Goal: Check status: Check status

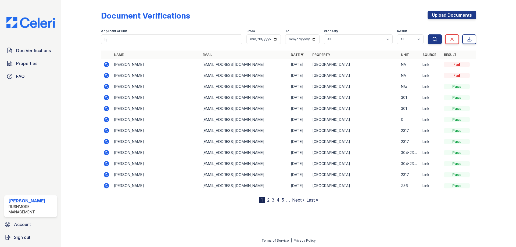
click at [105, 64] on icon at bounding box center [106, 64] width 5 height 5
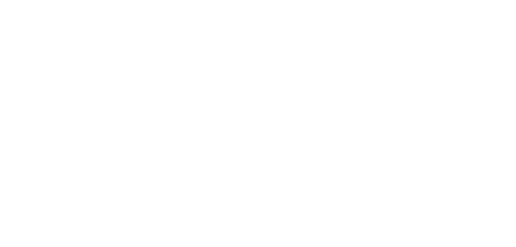
click at [27, 0] on html at bounding box center [258, 0] width 516 height 0
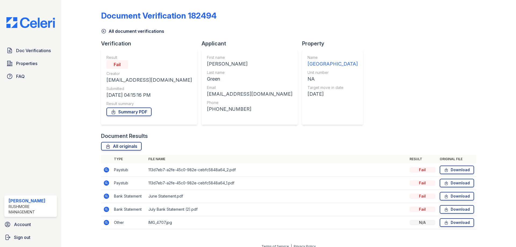
click at [38, 23] on img at bounding box center [30, 22] width 57 height 11
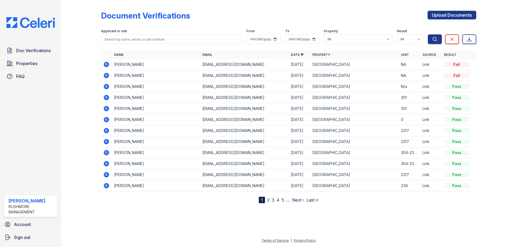
click at [106, 75] on icon at bounding box center [105, 74] width 1 height 1
